Goal: Share content: Share content

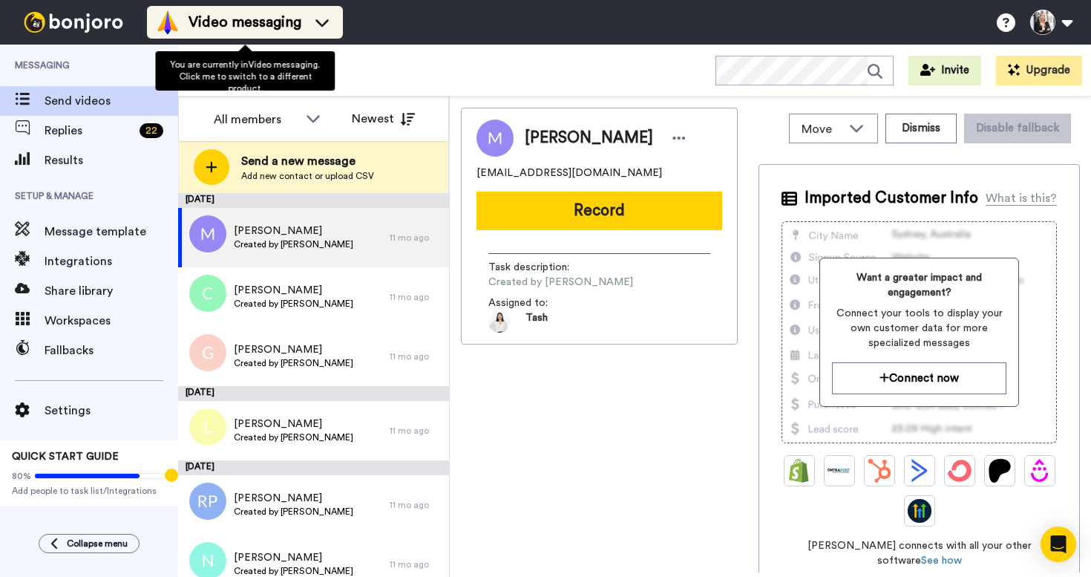
click at [319, 18] on icon at bounding box center [322, 22] width 24 height 15
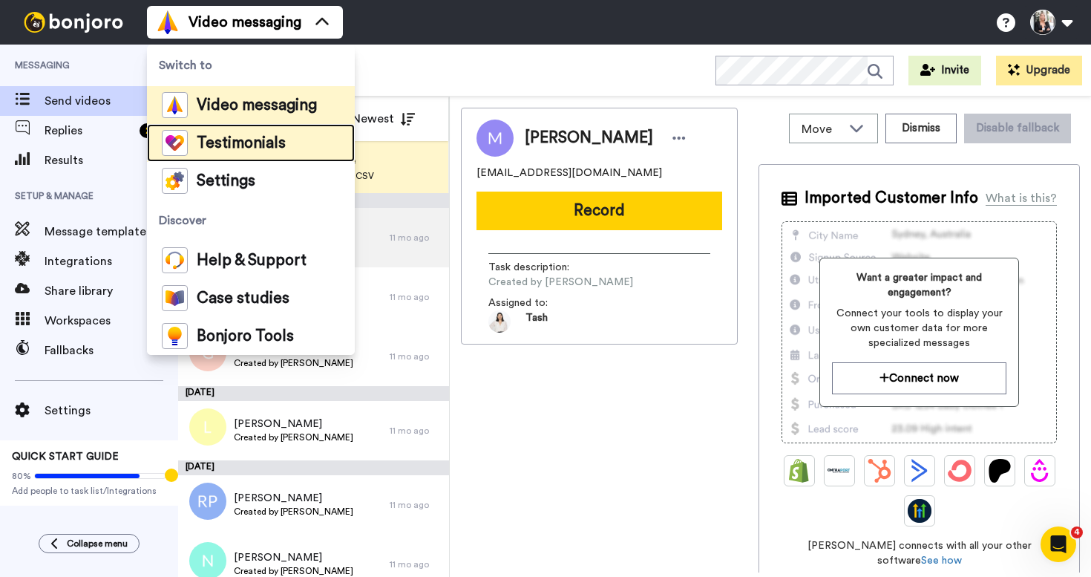
click at [254, 136] on span "Testimonials" at bounding box center [241, 143] width 89 height 15
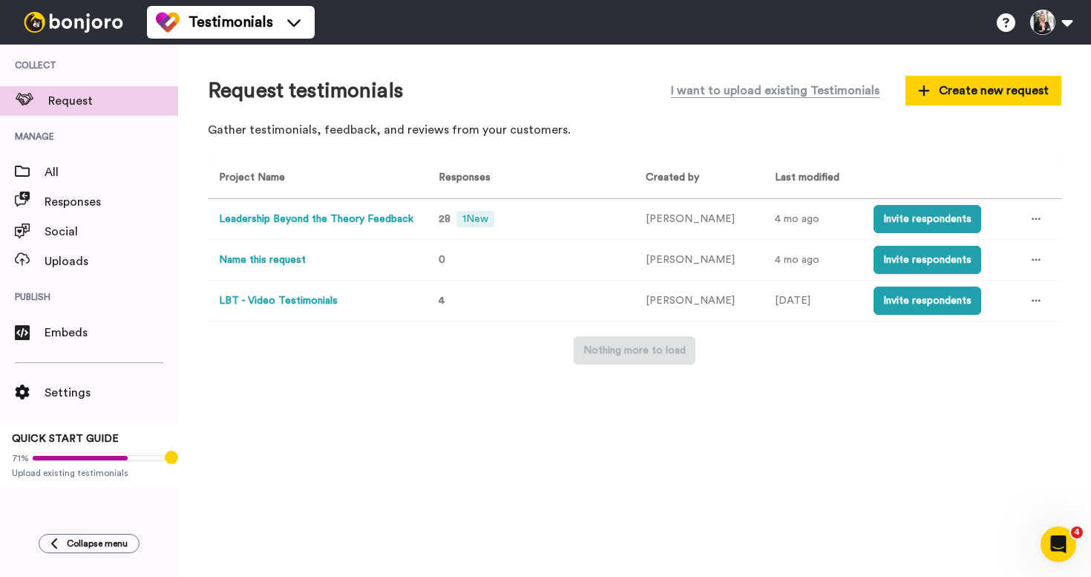
click at [377, 220] on button "Leadership Beyond the Theory Feedback" at bounding box center [316, 220] width 195 height 16
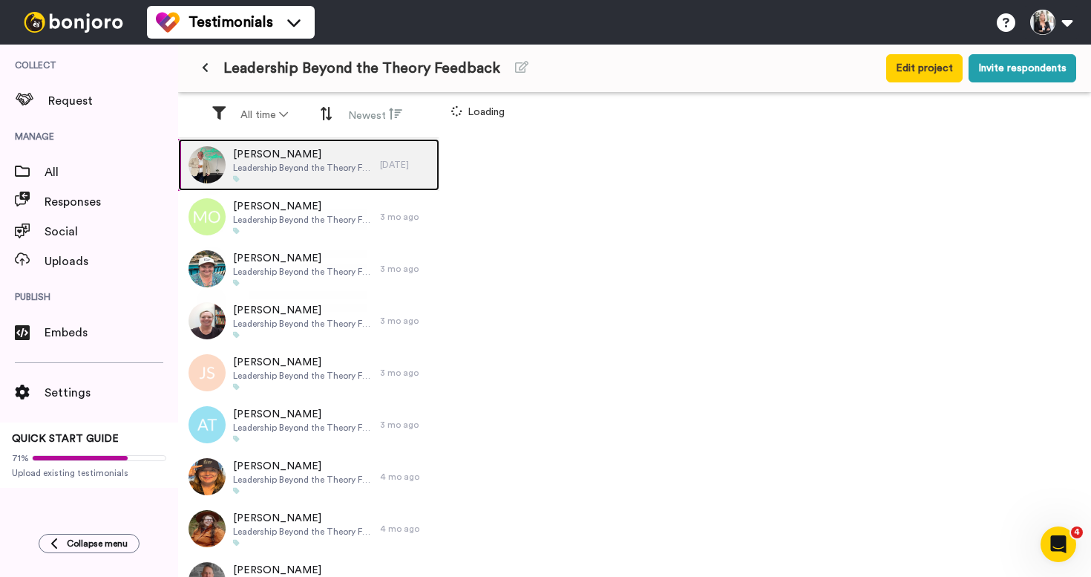
click at [330, 168] on span "Leadership Beyond the Theory Feedback" at bounding box center [303, 168] width 140 height 12
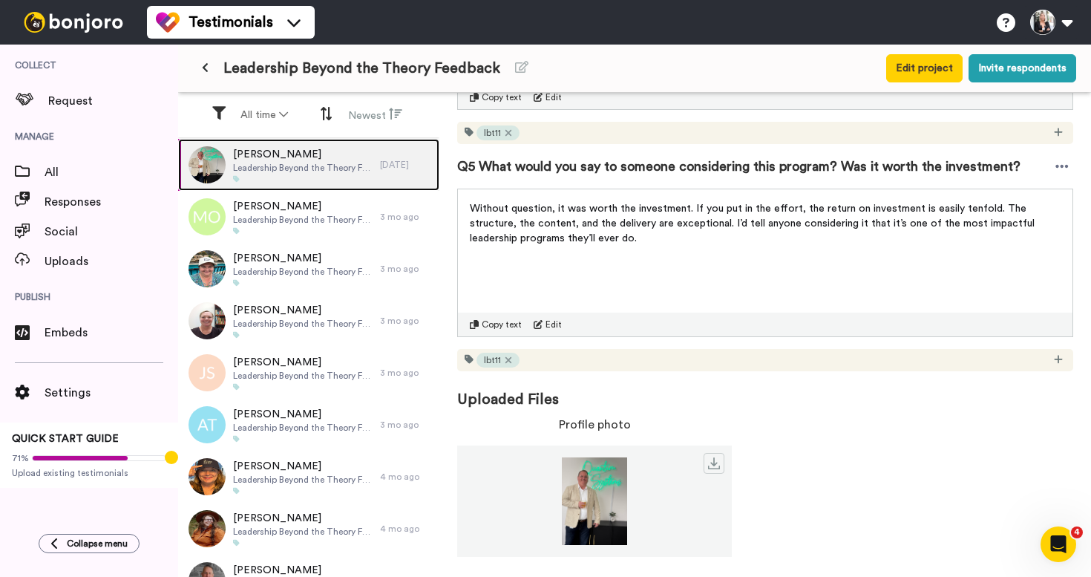
scroll to position [760, 0]
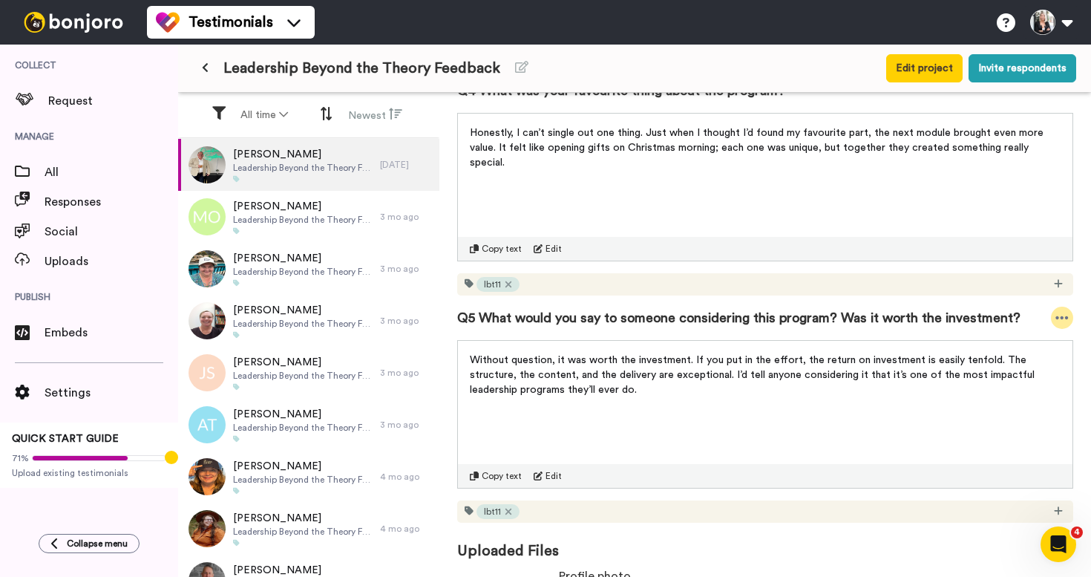
click at [1059, 319] on icon at bounding box center [1062, 317] width 13 height 15
click at [1060, 315] on icon at bounding box center [1062, 317] width 13 height 15
click at [51, 339] on span "Embeds" at bounding box center [112, 333] width 134 height 18
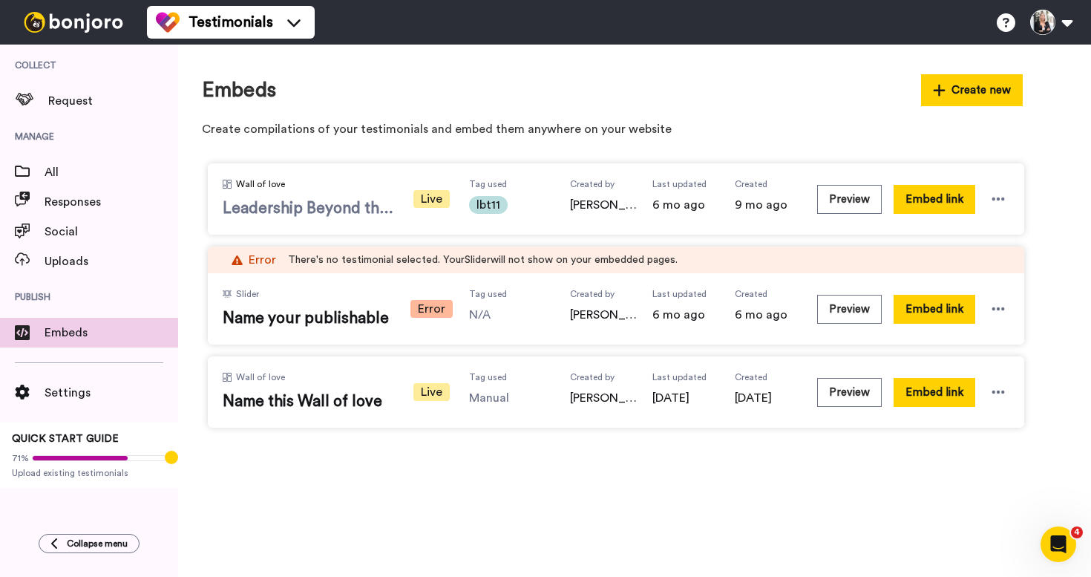
click at [336, 194] on div "Wall of love Leadership Beyond the Theory" at bounding box center [308, 199] width 171 height 42
click at [997, 203] on icon at bounding box center [998, 199] width 15 height 15
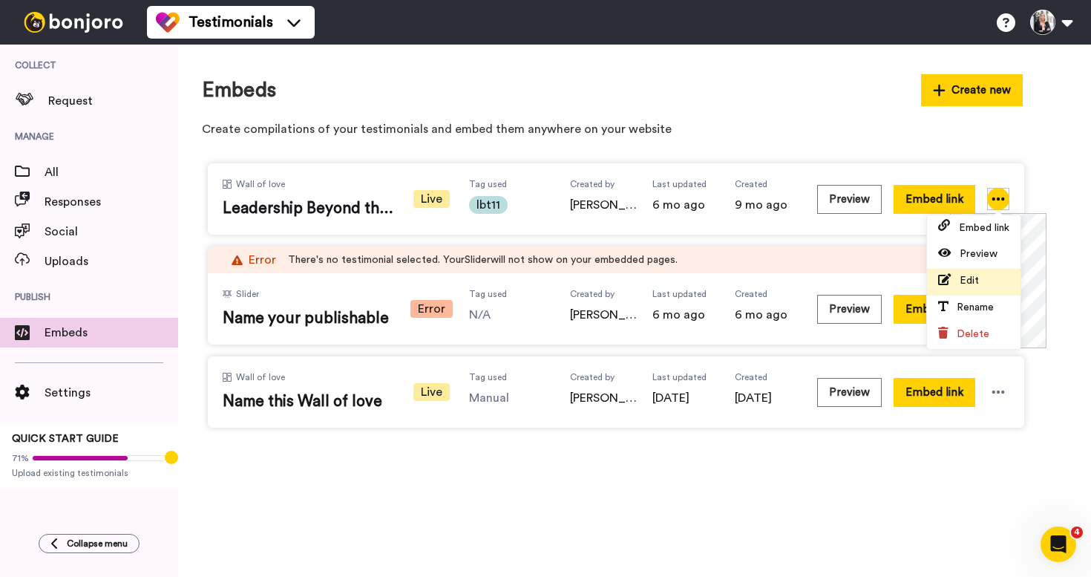
click at [967, 281] on span "Edit" at bounding box center [969, 280] width 19 height 10
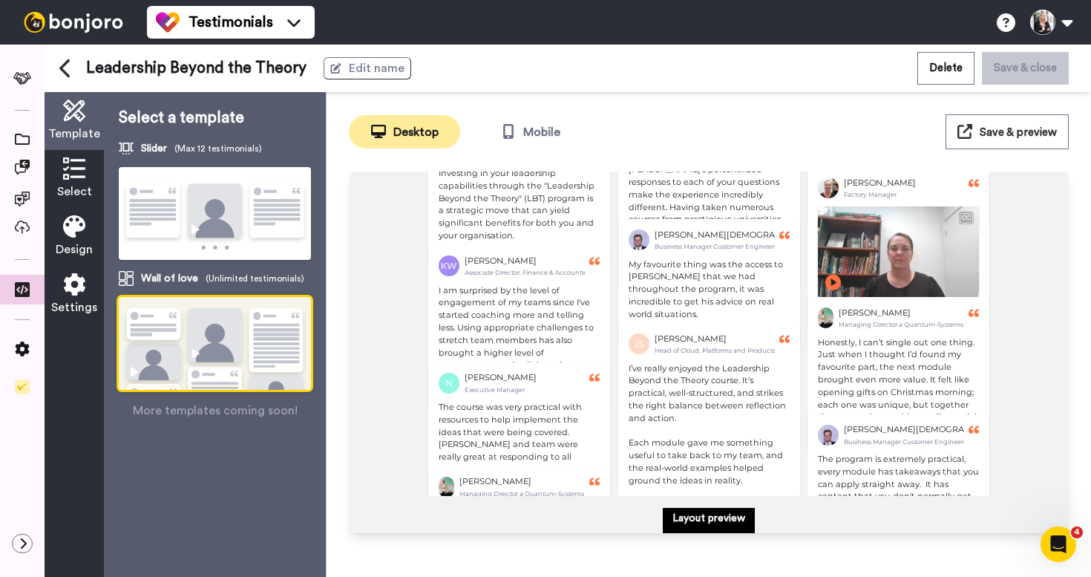
scroll to position [2433, 0]
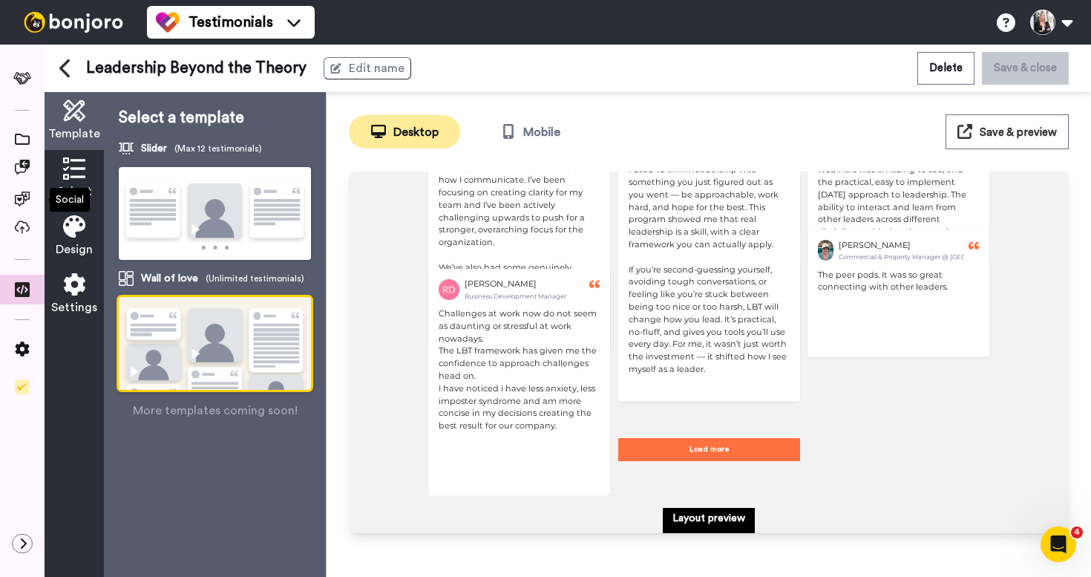
click at [72, 177] on icon at bounding box center [74, 168] width 22 height 22
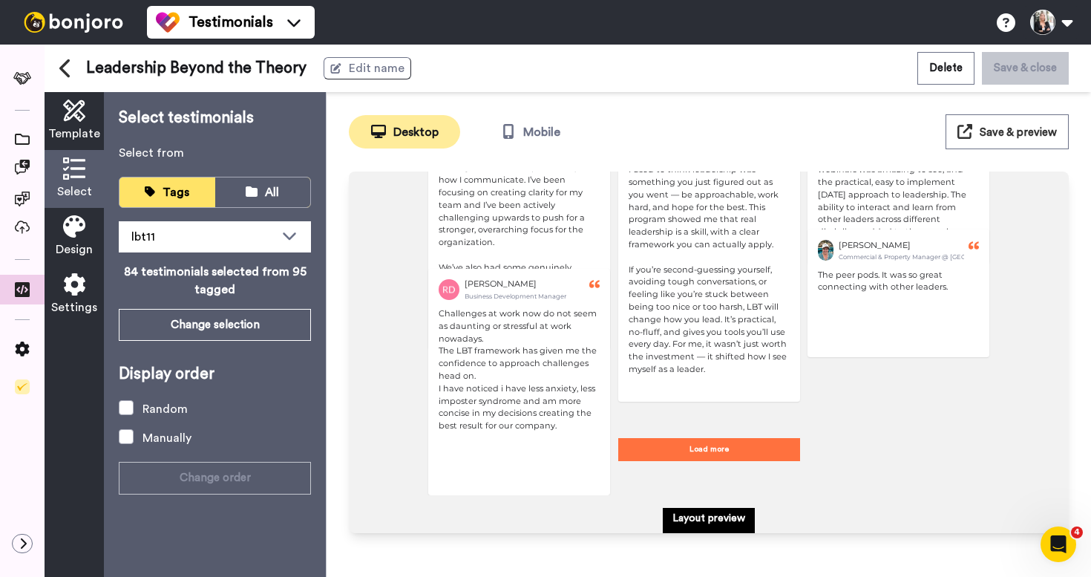
click at [74, 172] on icon at bounding box center [74, 168] width 22 height 22
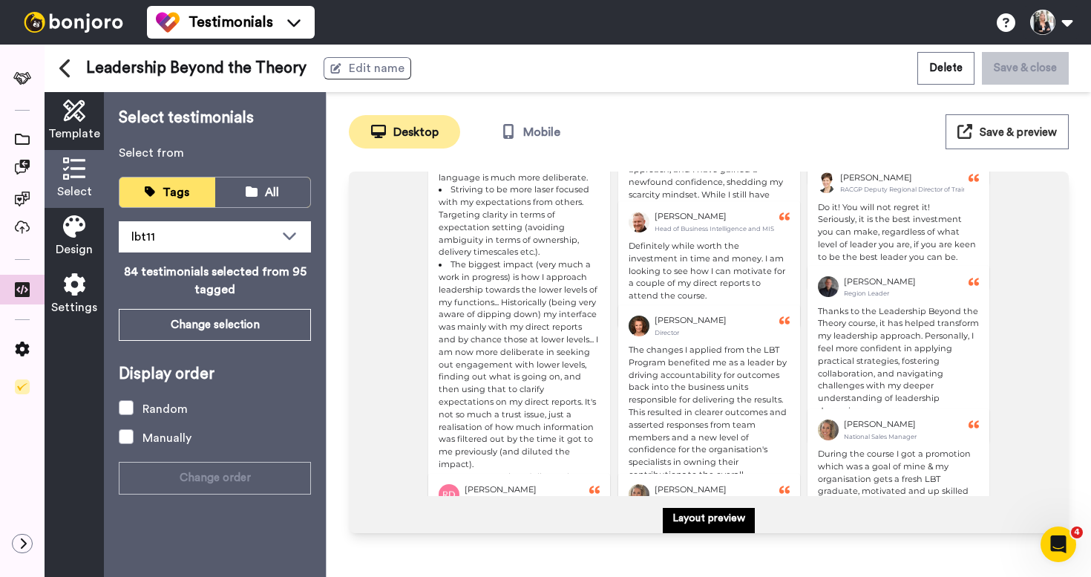
scroll to position [0, 0]
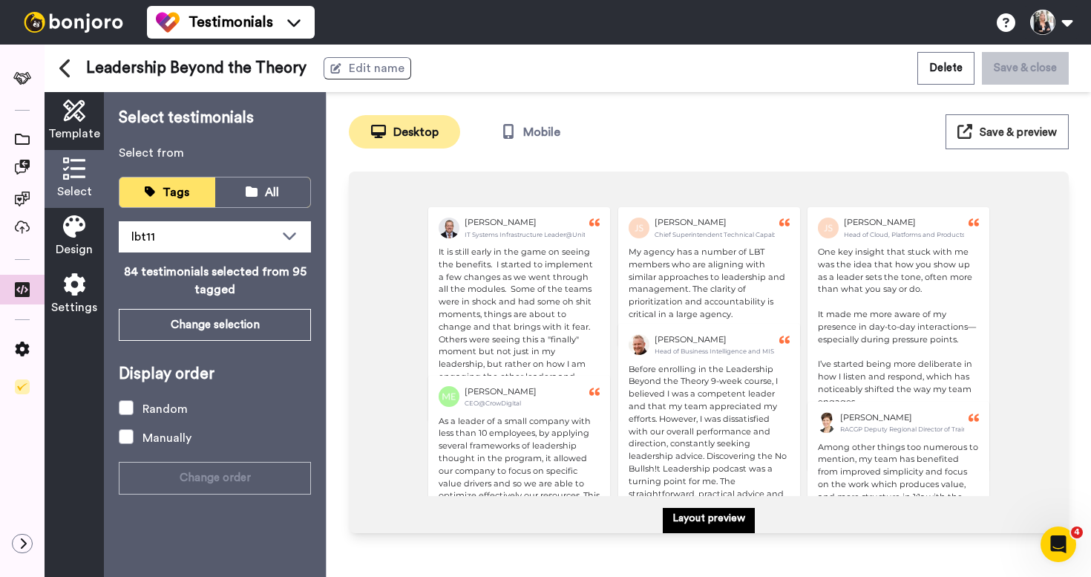
click at [82, 235] on icon at bounding box center [74, 226] width 22 height 22
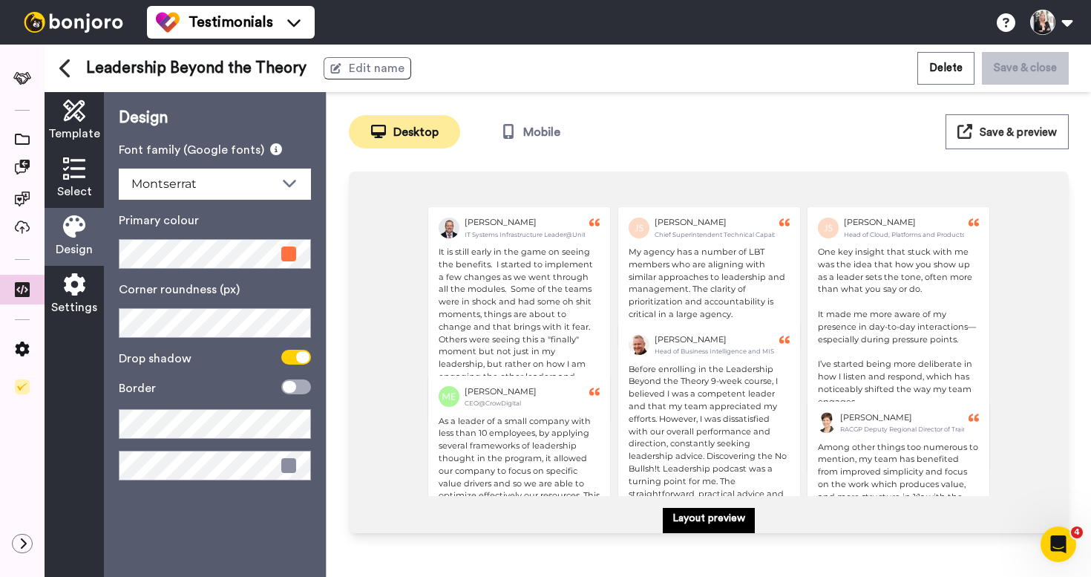
click at [76, 291] on icon at bounding box center [74, 284] width 22 height 22
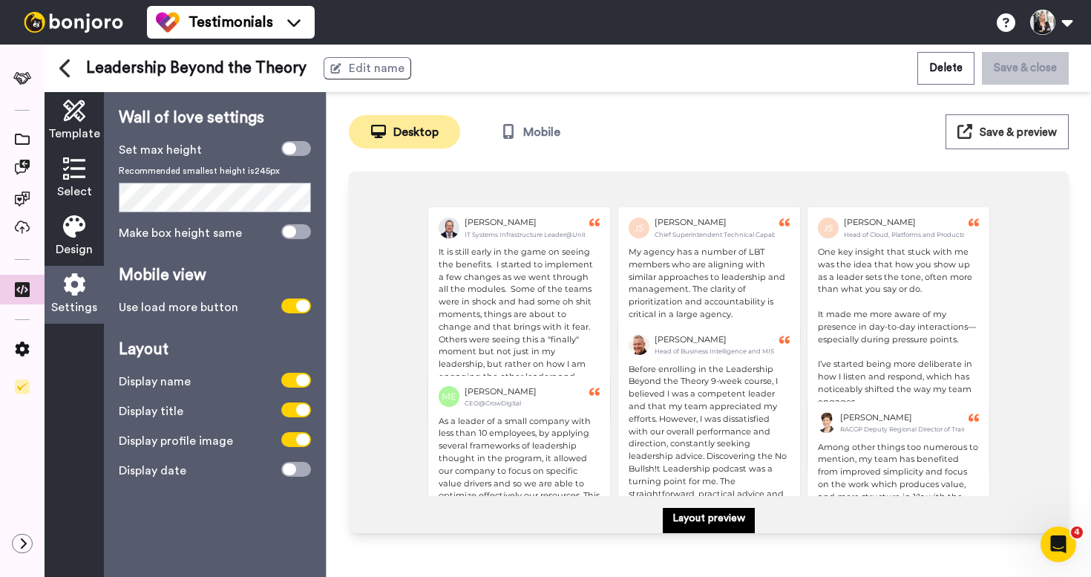
click at [72, 170] on icon at bounding box center [74, 168] width 22 height 22
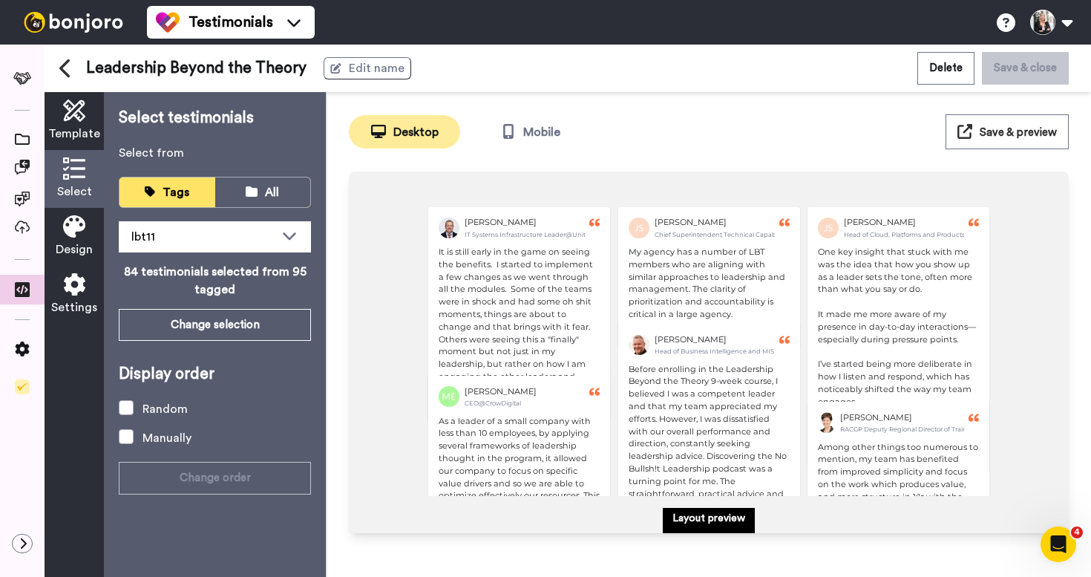
click at [70, 125] on span "Template" at bounding box center [74, 134] width 52 height 18
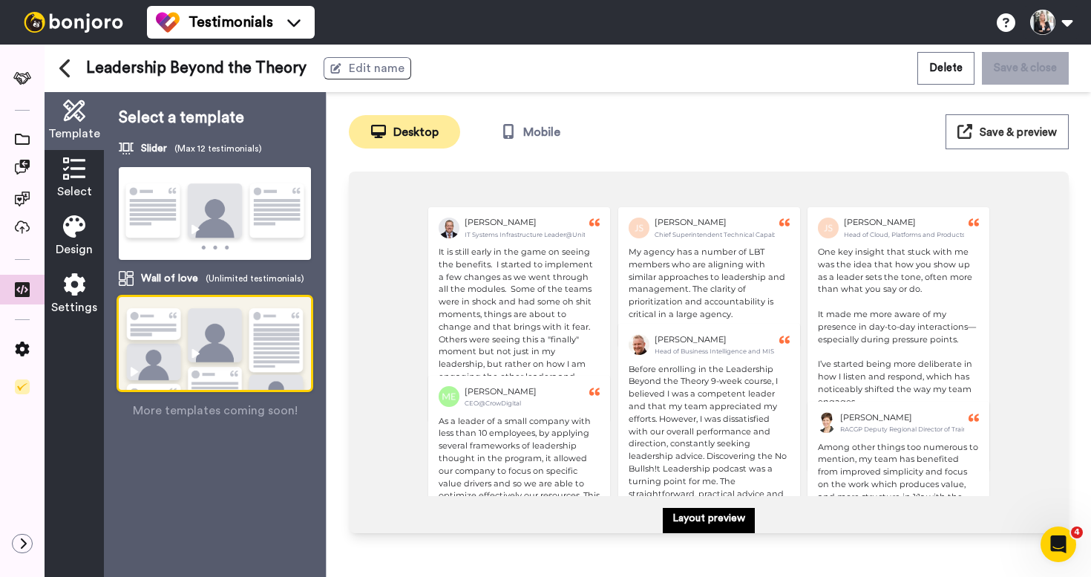
click at [1027, 69] on button "Save & close" at bounding box center [1025, 68] width 87 height 32
click at [996, 134] on span "Save & preview" at bounding box center [1018, 132] width 77 height 11
click at [80, 288] on icon at bounding box center [74, 284] width 22 height 22
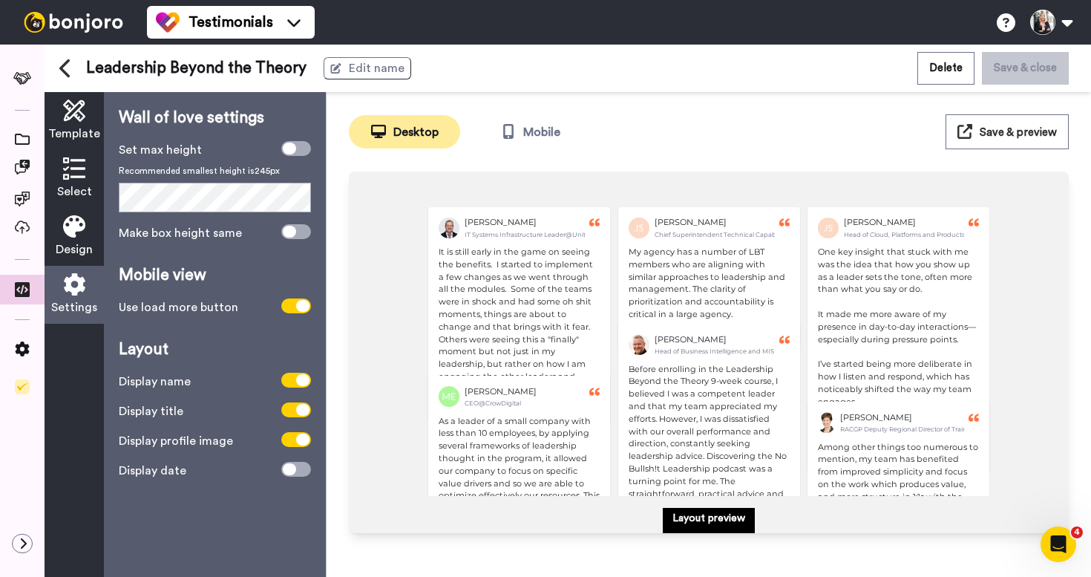
click at [71, 120] on icon at bounding box center [74, 110] width 22 height 22
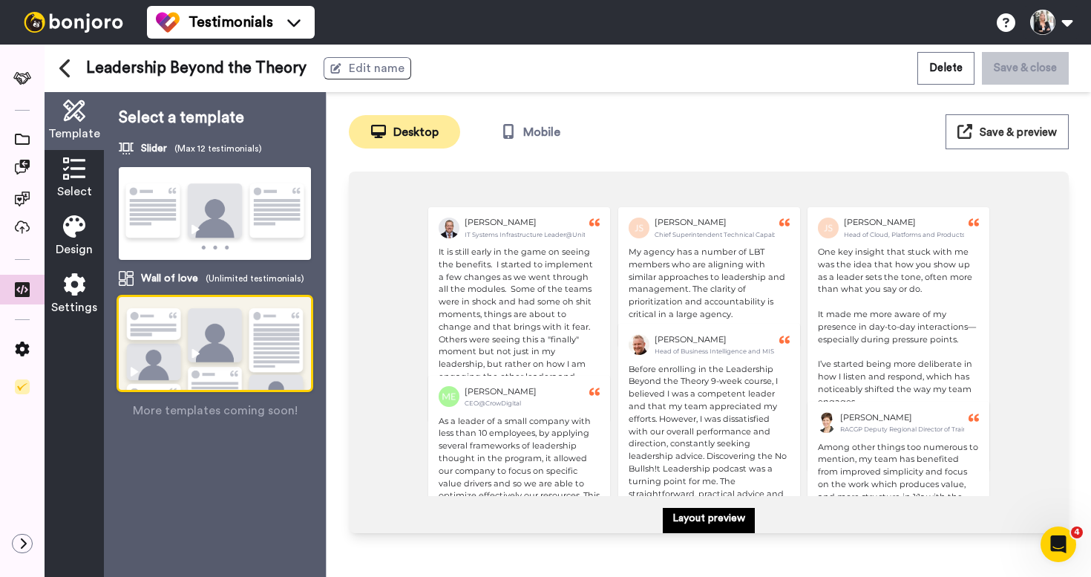
click at [389, 128] on button "Desktop" at bounding box center [404, 131] width 111 height 33
click at [546, 130] on button "Mobile" at bounding box center [530, 131] width 111 height 33
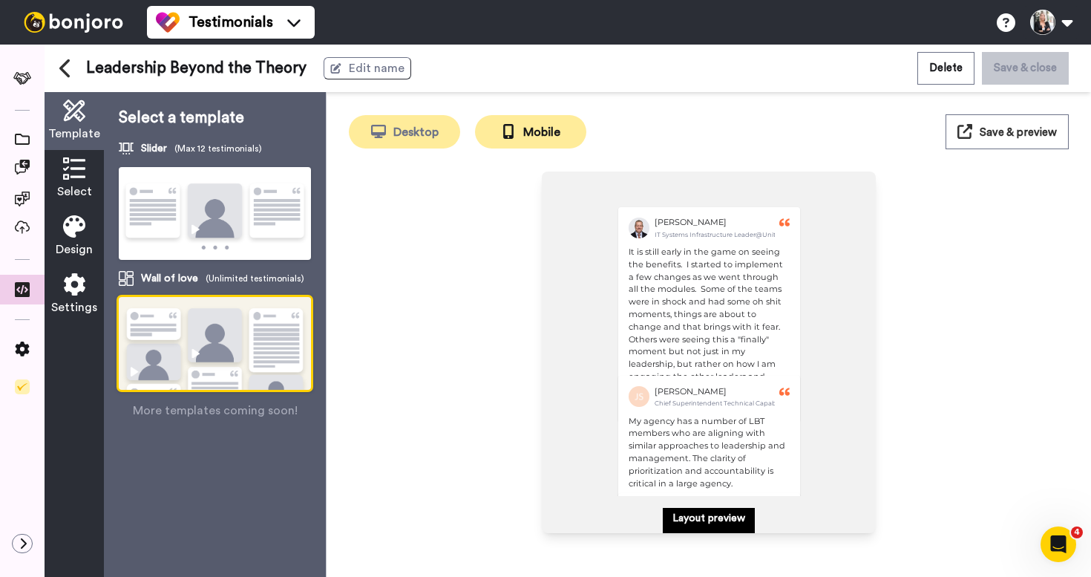
click at [386, 141] on button "Desktop" at bounding box center [404, 131] width 111 height 33
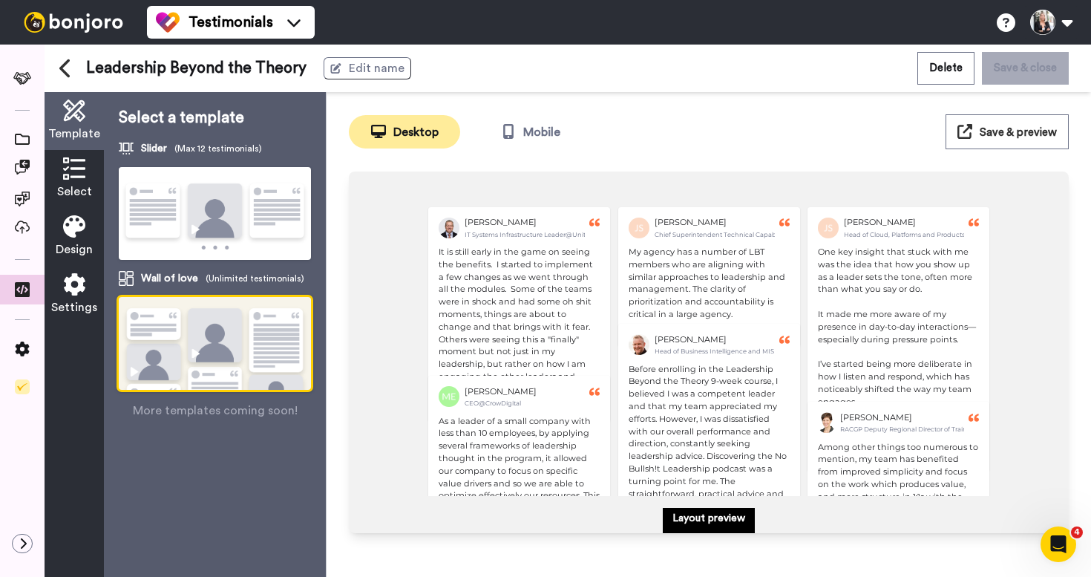
click at [1013, 69] on button "Save & close" at bounding box center [1025, 68] width 87 height 32
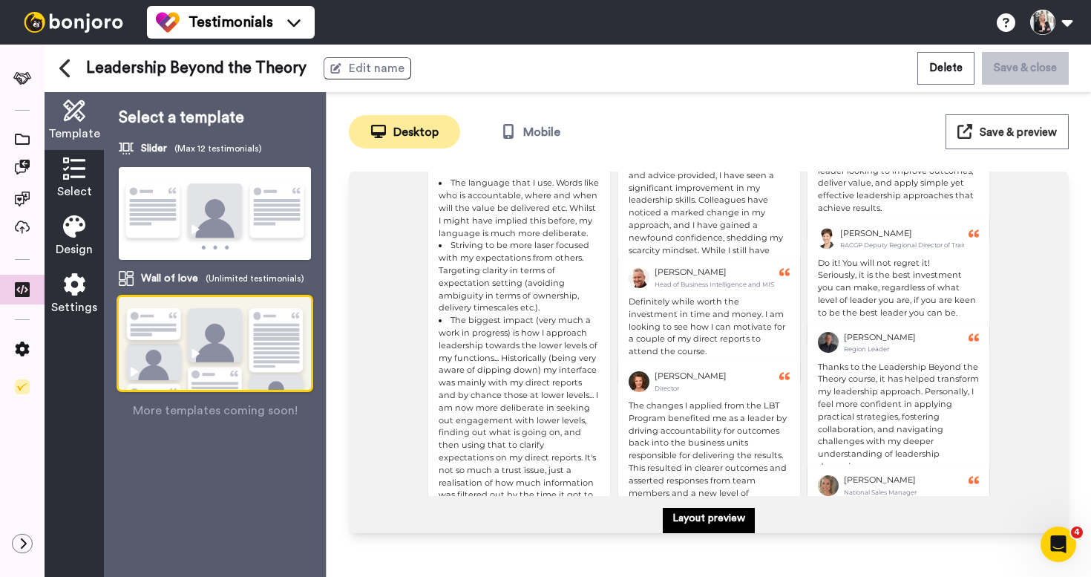
scroll to position [879, 0]
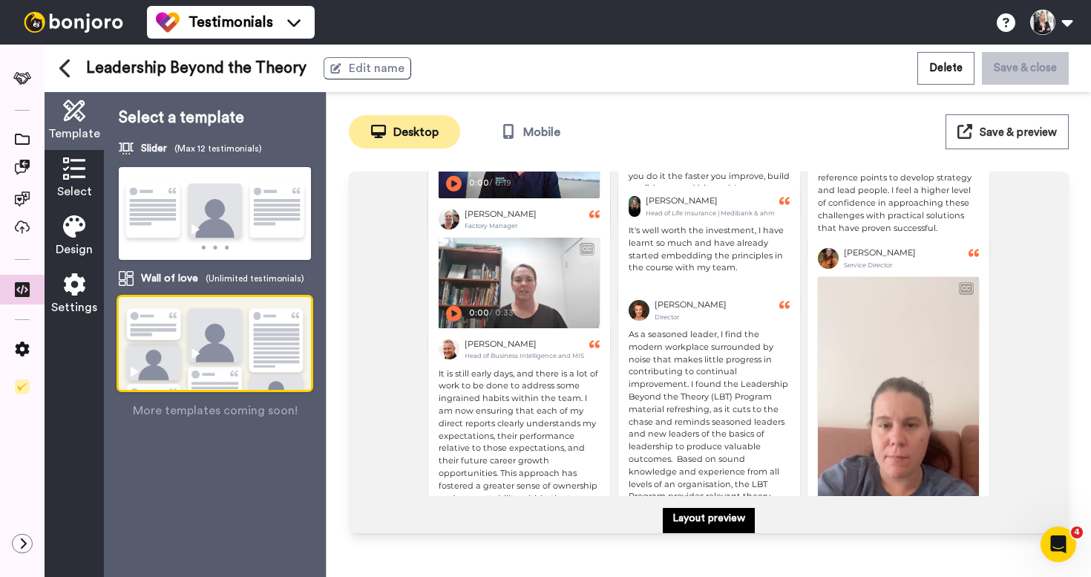
click at [65, 68] on icon at bounding box center [65, 68] width 13 height 21
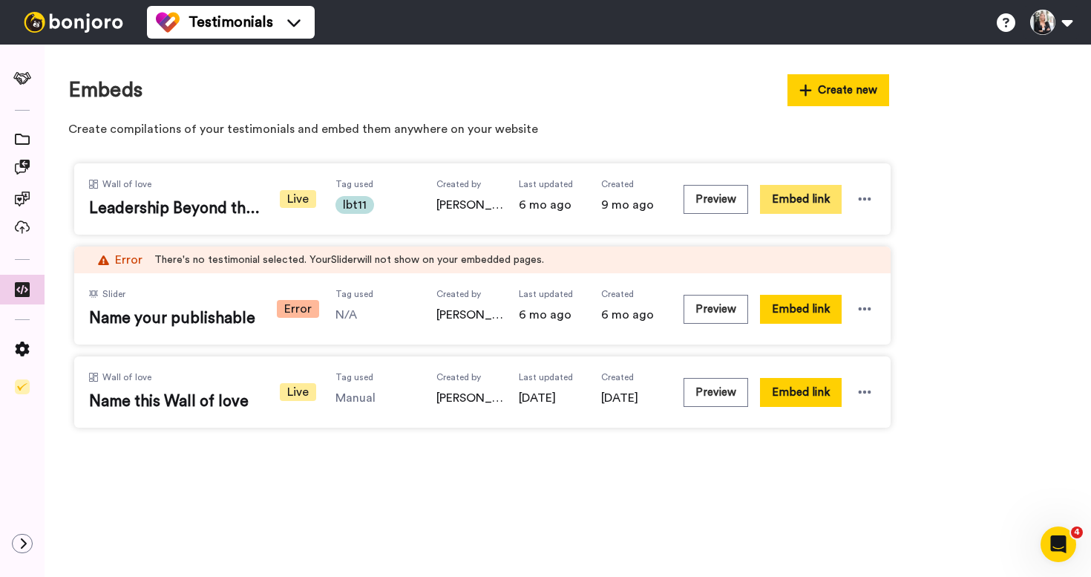
click at [792, 197] on button "Embed link" at bounding box center [801, 199] width 82 height 29
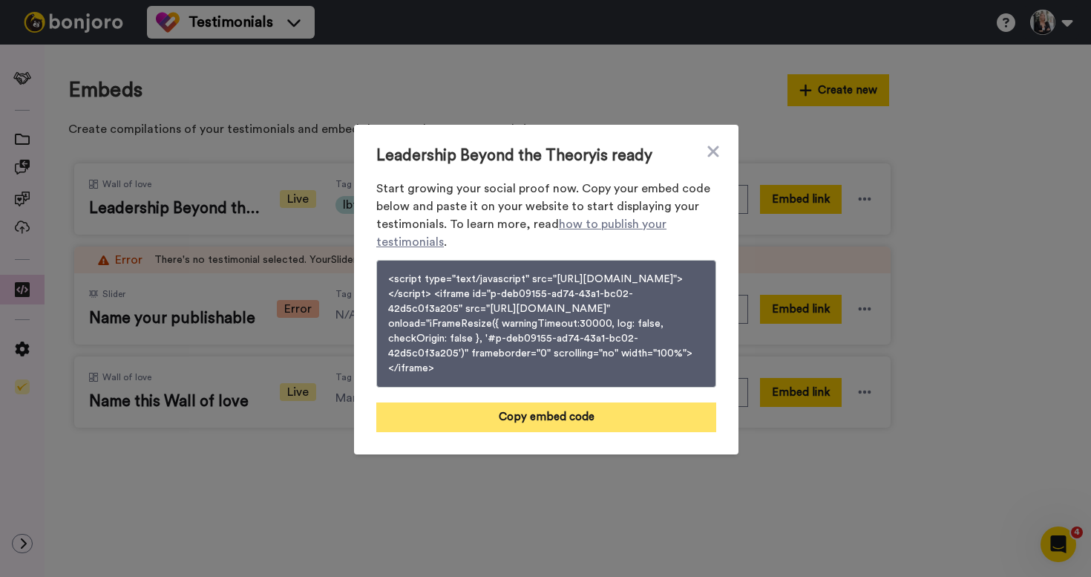
click at [494, 432] on button "Copy embed code" at bounding box center [546, 417] width 340 height 30
